Goal: Information Seeking & Learning: Learn about a topic

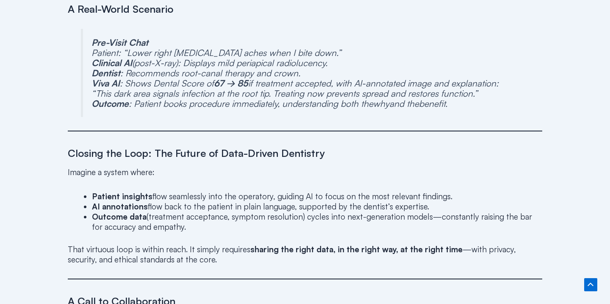
scroll to position [1392, 0]
click at [258, 94] on p "Pre-Visit Chat Patient : “Lower right [MEDICAL_DATA] aches when I bite down.” C…" at bounding box center [305, 73] width 428 height 71
click at [258, 94] on p "Pre-Visit Chat Patient : “Lower right molar aches when I bite down.” Clinical A…" at bounding box center [305, 73] width 428 height 71
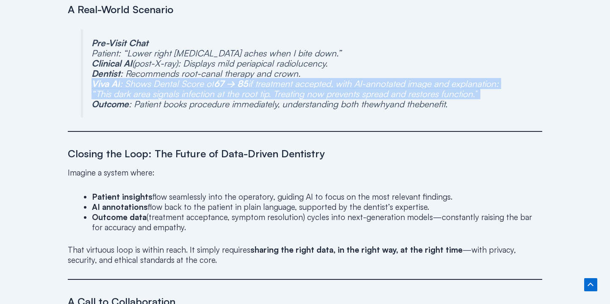
click at [258, 94] on p "Pre-Visit Chat Patient : “Lower right molar aches when I bite down.” Clinical A…" at bounding box center [305, 73] width 428 height 71
click at [266, 93] on p "Pre-Visit Chat Patient : “Lower right molar aches when I bite down.” Clinical A…" at bounding box center [305, 73] width 428 height 71
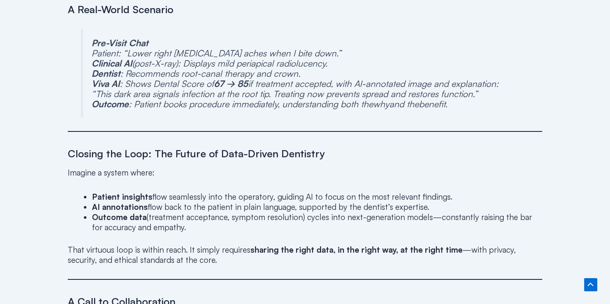
click at [261, 106] on p "Pre-Visit Chat Patient : “Lower right molar aches when I bite down.” Clinical A…" at bounding box center [305, 73] width 428 height 71
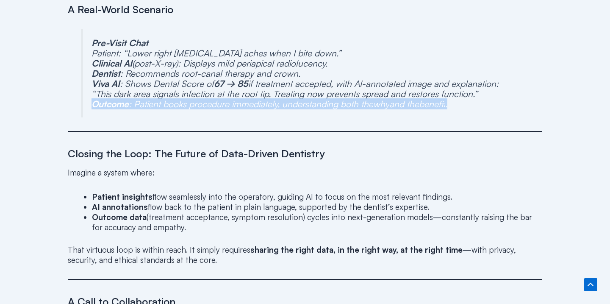
click at [261, 106] on p "Pre-Visit Chat Patient : “Lower right molar aches when I bite down.” Clinical A…" at bounding box center [305, 73] width 428 height 71
click at [285, 108] on p "Pre-Visit Chat Patient : “Lower right molar aches when I bite down.” Clinical A…" at bounding box center [305, 73] width 428 height 71
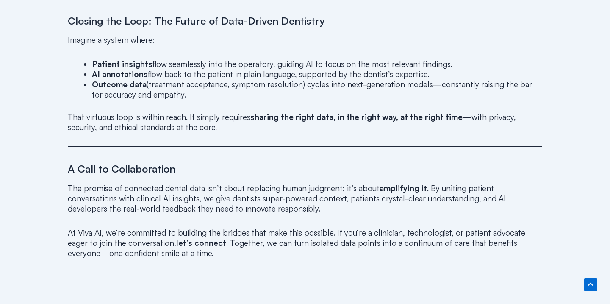
scroll to position [1544, 0]
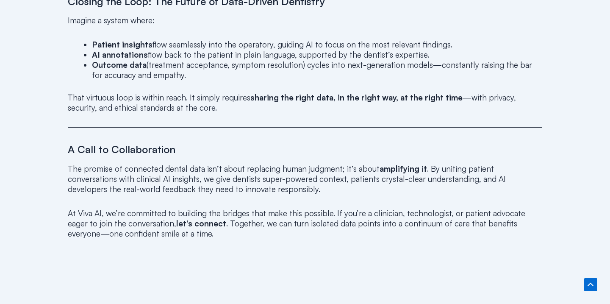
click at [257, 45] on li "Patient insights flow seamlessly into the operatory, guiding AI to focus on the…" at bounding box center [317, 44] width 450 height 10
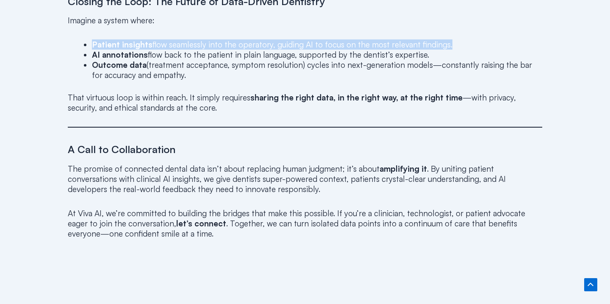
click at [257, 45] on li "Patient insights flow seamlessly into the operatory, guiding AI to focus on the…" at bounding box center [317, 44] width 450 height 10
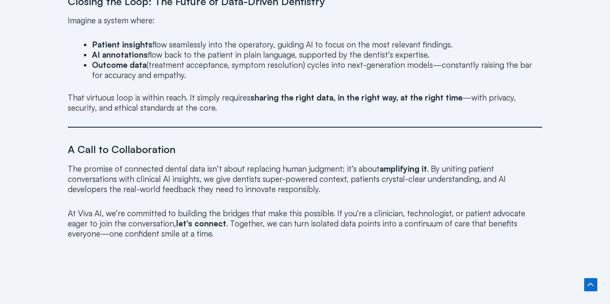
click at [249, 55] on li "AI annotations flow back to the patient in plain language, supported by the den…" at bounding box center [317, 55] width 450 height 10
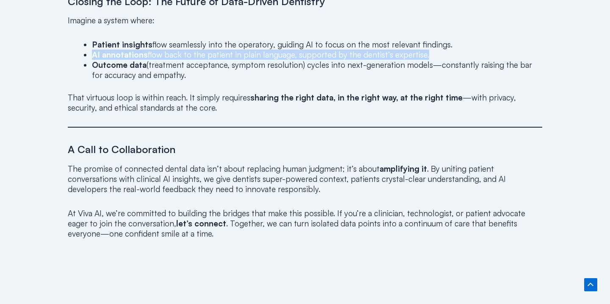
click at [249, 55] on li "AI annotations flow back to the patient in plain language, supported by the den…" at bounding box center [317, 55] width 450 height 10
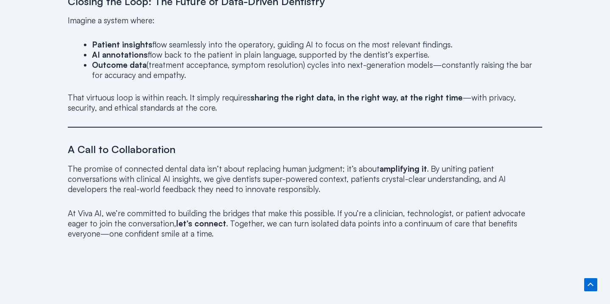
click at [237, 67] on li "Outcome data (treatment acceptance, symptom resolution) cycles into next-genera…" at bounding box center [317, 70] width 450 height 20
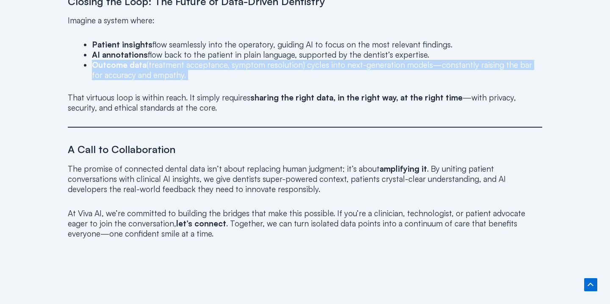
click at [237, 67] on li "Outcome data (treatment acceptance, symptom resolution) cycles into next-genera…" at bounding box center [317, 70] width 450 height 20
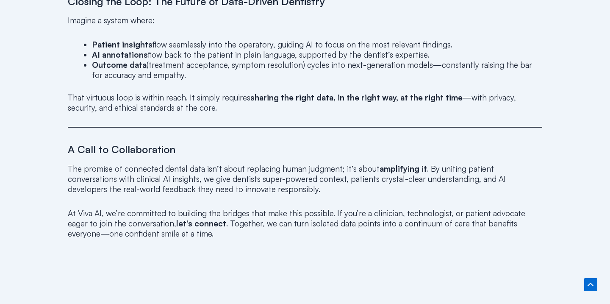
click at [235, 107] on p "That virtuous loop is within reach. It simply requires sharing the right data, …" at bounding box center [305, 102] width 474 height 20
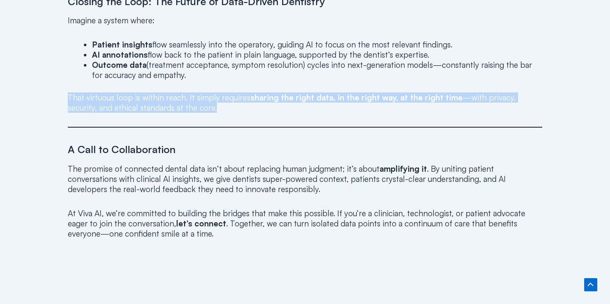
click at [235, 107] on p "That virtuous loop is within reach. It simply requires sharing the right data, …" at bounding box center [305, 102] width 474 height 20
click at [242, 105] on p "That virtuous loop is within reach. It simply requires sharing the right data, …" at bounding box center [305, 102] width 474 height 20
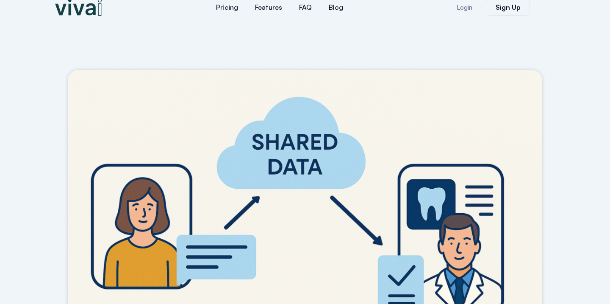
scroll to position [0, 0]
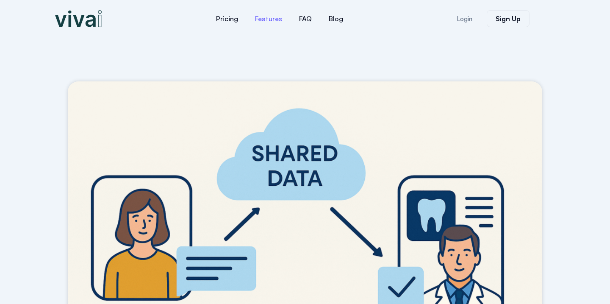
click at [268, 22] on link "Features" at bounding box center [268, 18] width 44 height 20
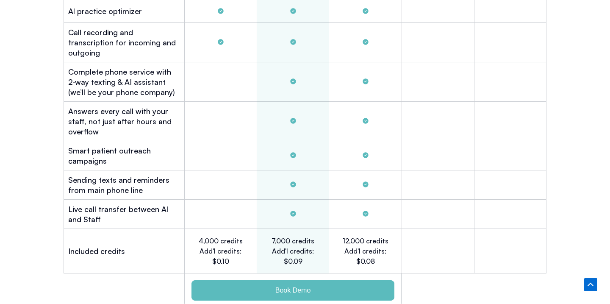
scroll to position [2625, 0]
